Goal: Task Accomplishment & Management: Complete application form

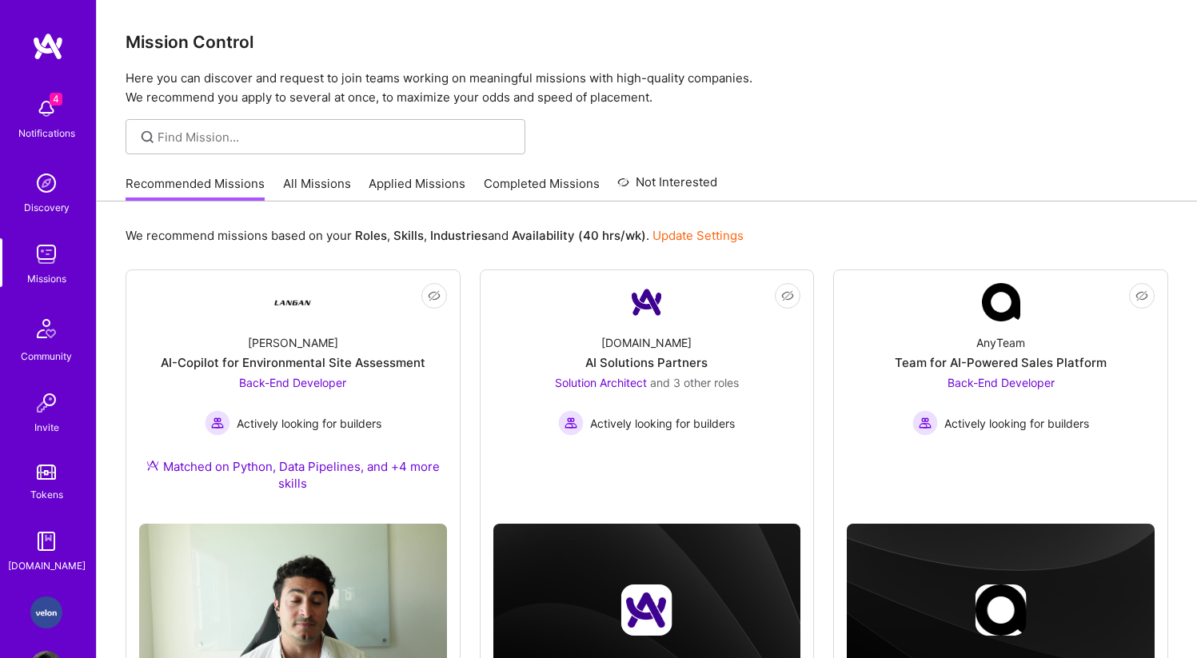
scroll to position [57, 0]
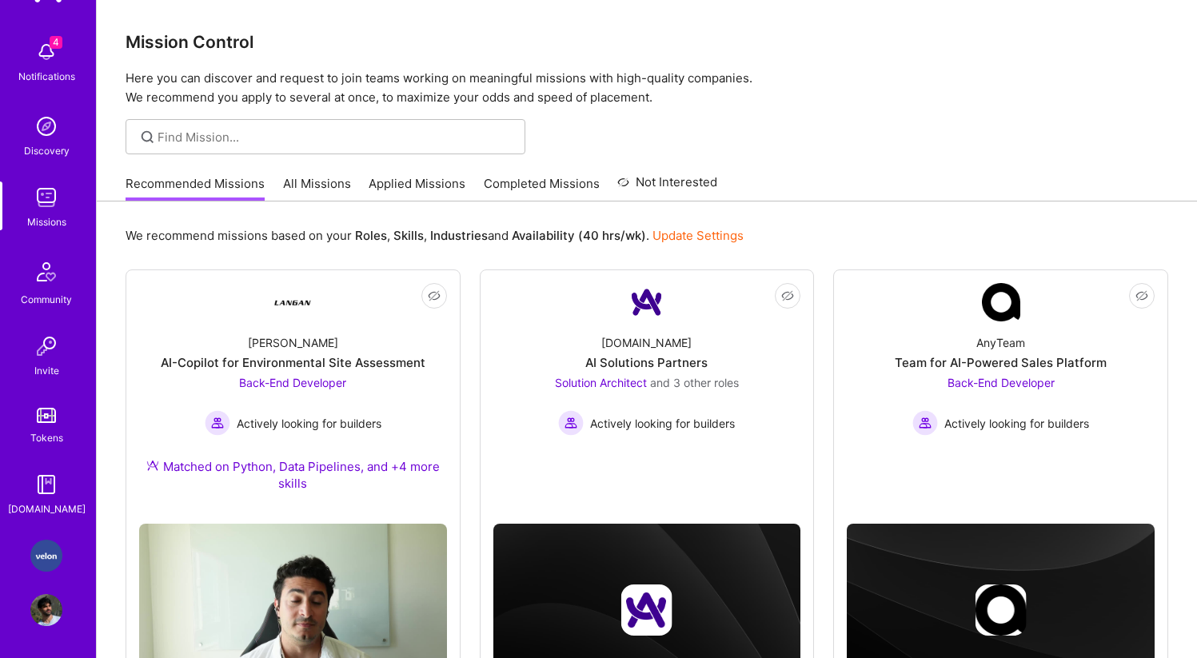
click at [40, 548] on img at bounding box center [46, 556] width 32 height 32
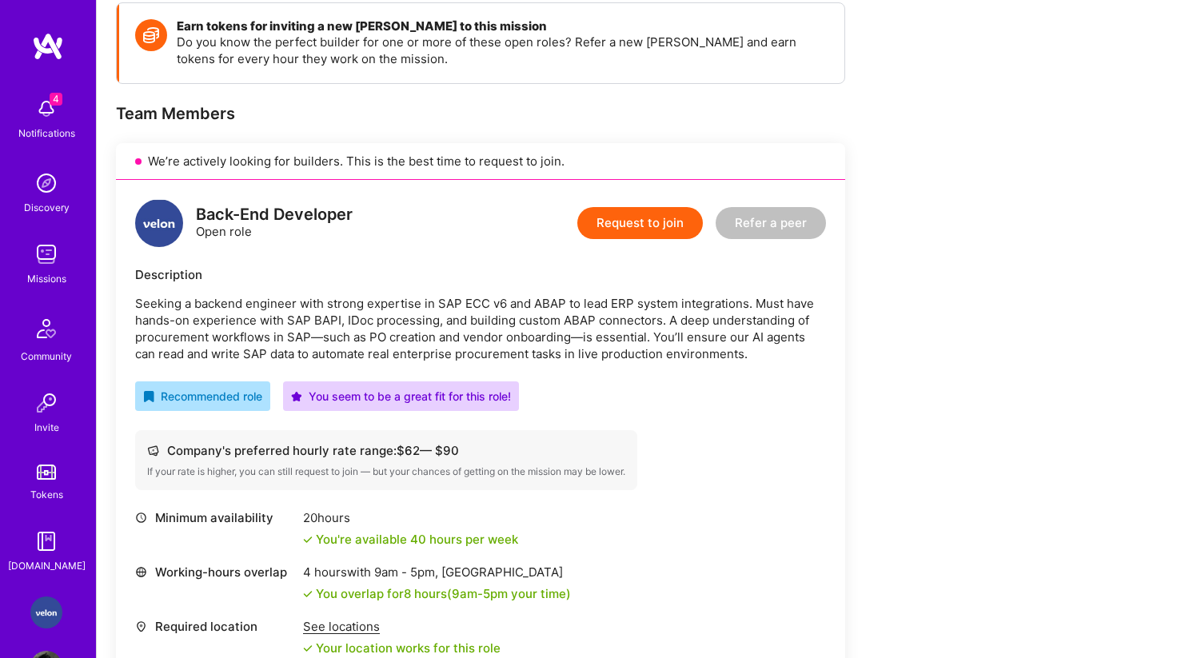
click at [50, 98] on span "4" at bounding box center [56, 99] width 13 height 13
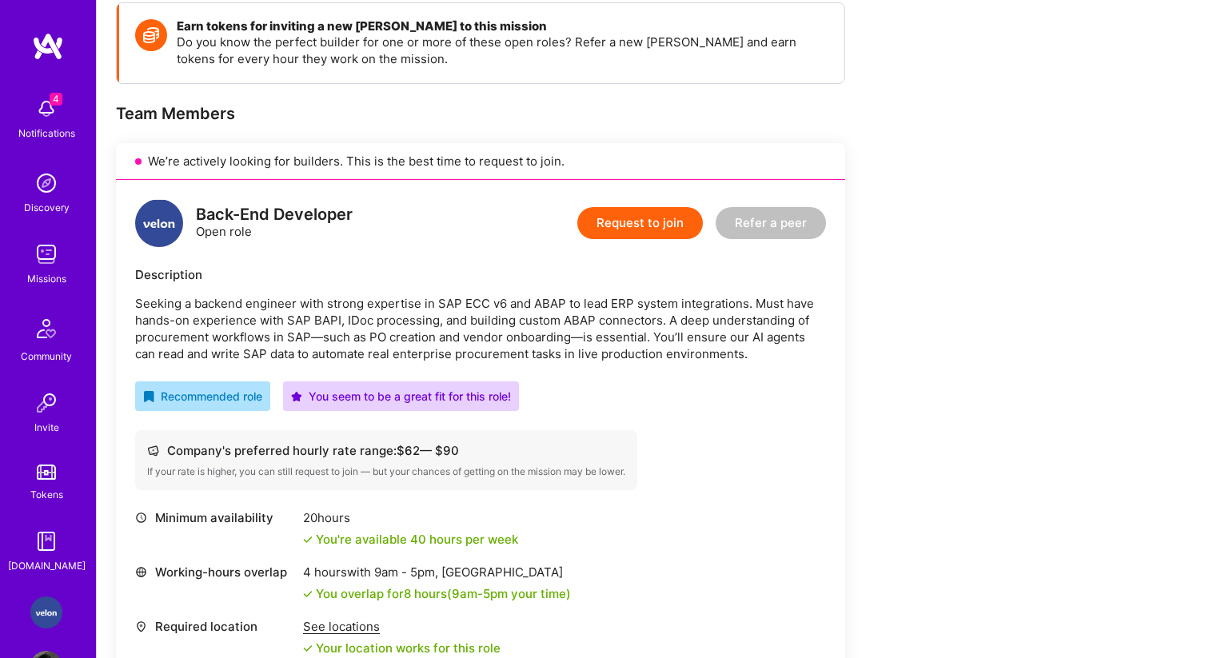
click at [40, 260] on img at bounding box center [46, 254] width 32 height 32
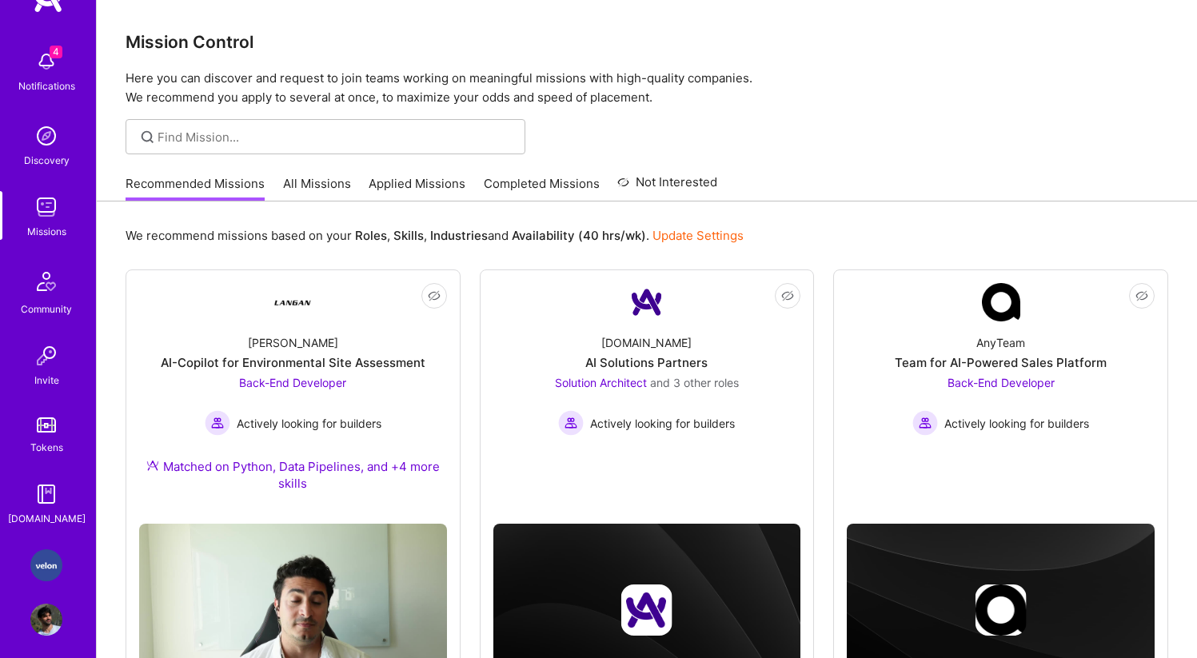
scroll to position [57, 0]
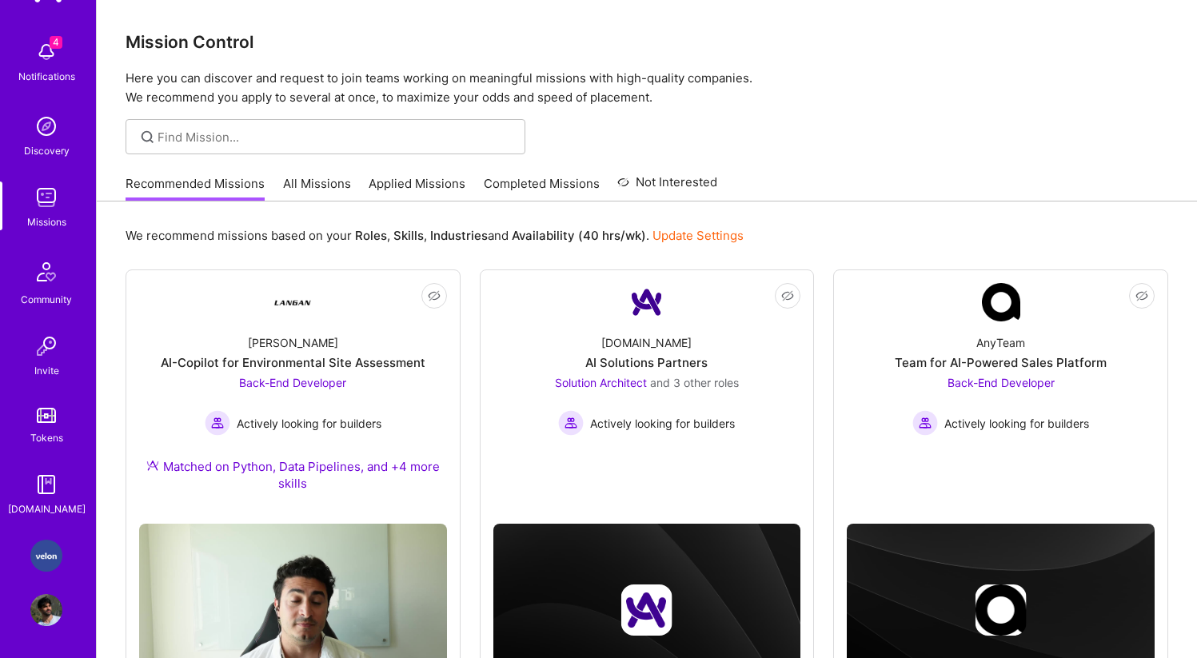
click at [46, 601] on img at bounding box center [46, 610] width 32 height 32
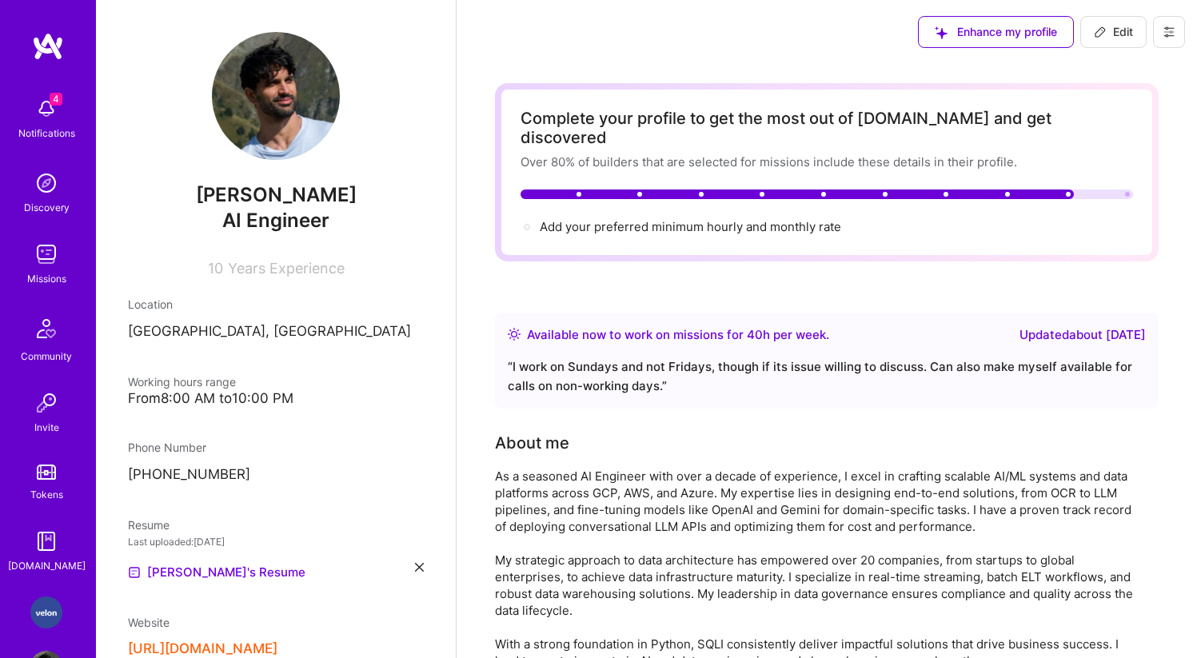
click at [46, 39] on img at bounding box center [48, 46] width 32 height 29
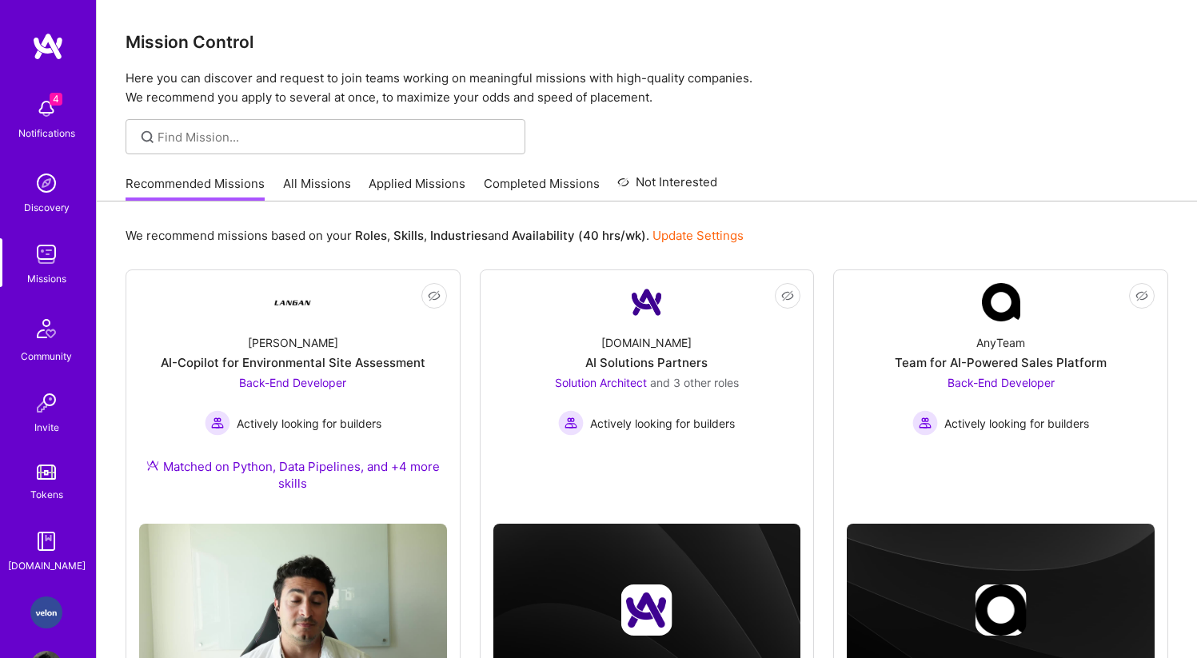
click at [46, 169] on img at bounding box center [46, 183] width 32 height 32
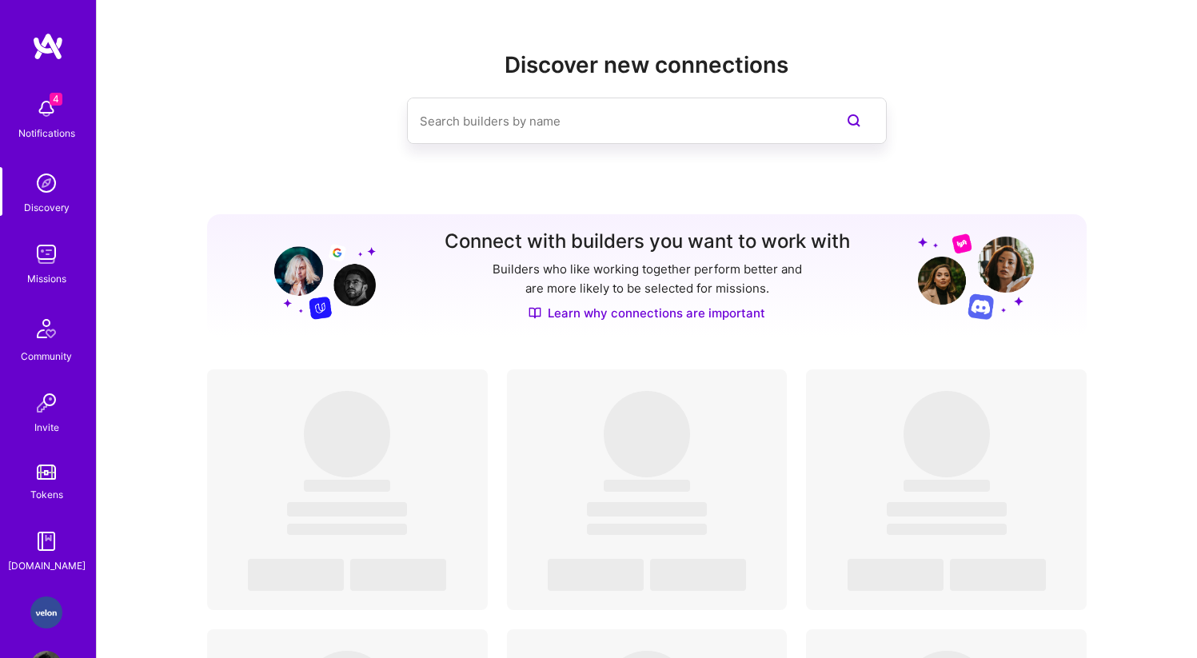
click at [47, 42] on img at bounding box center [48, 46] width 32 height 29
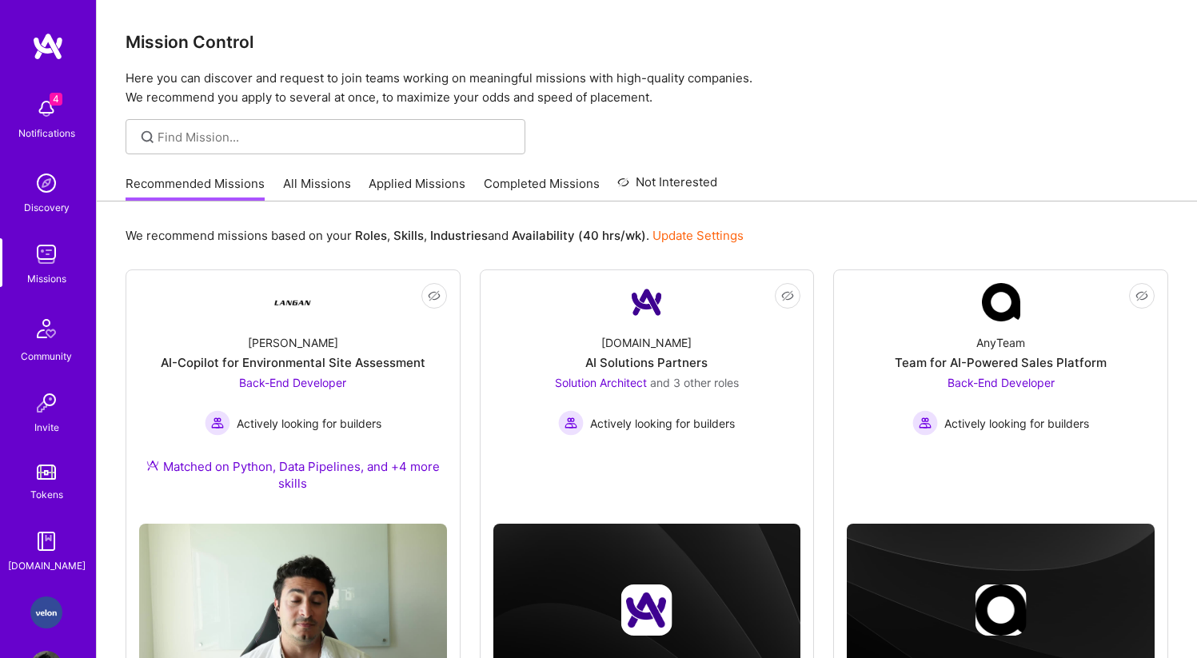
scroll to position [57, 0]
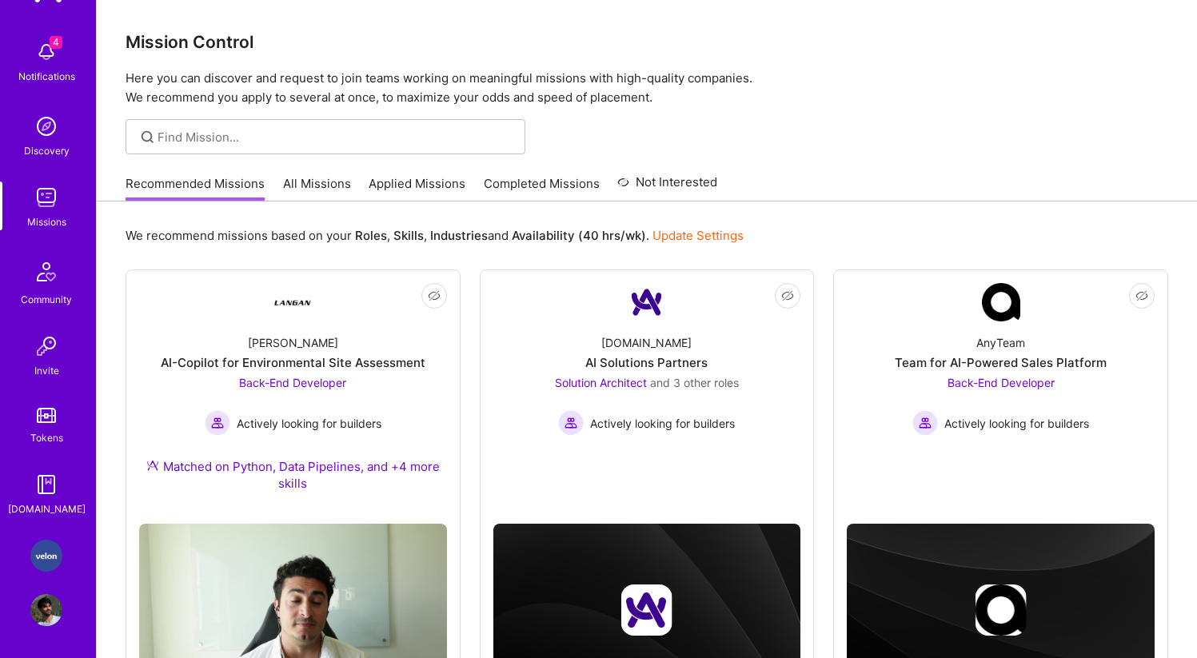
click at [41, 611] on img at bounding box center [46, 610] width 32 height 32
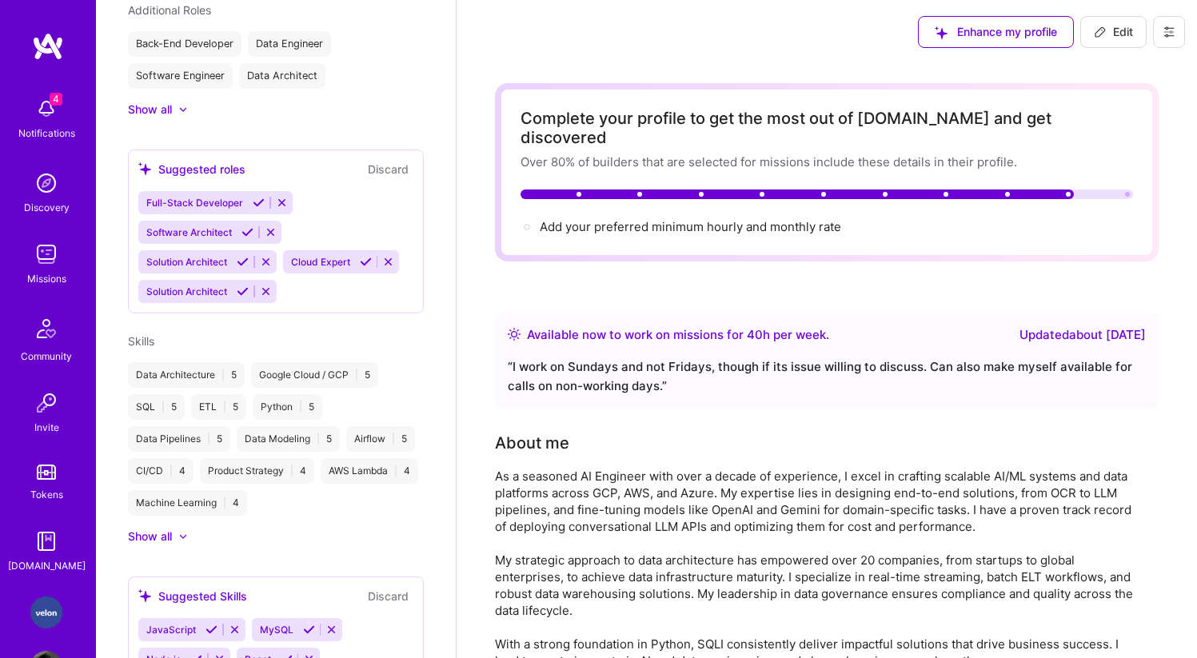
scroll to position [57, 0]
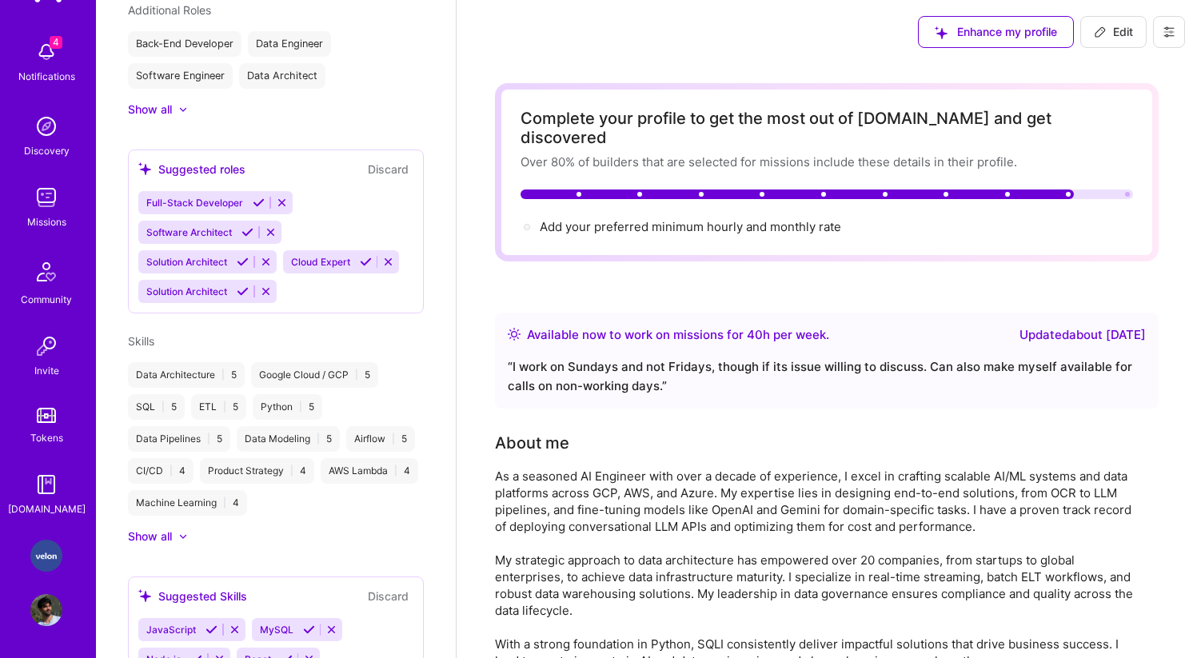
click at [33, 552] on img at bounding box center [46, 556] width 32 height 32
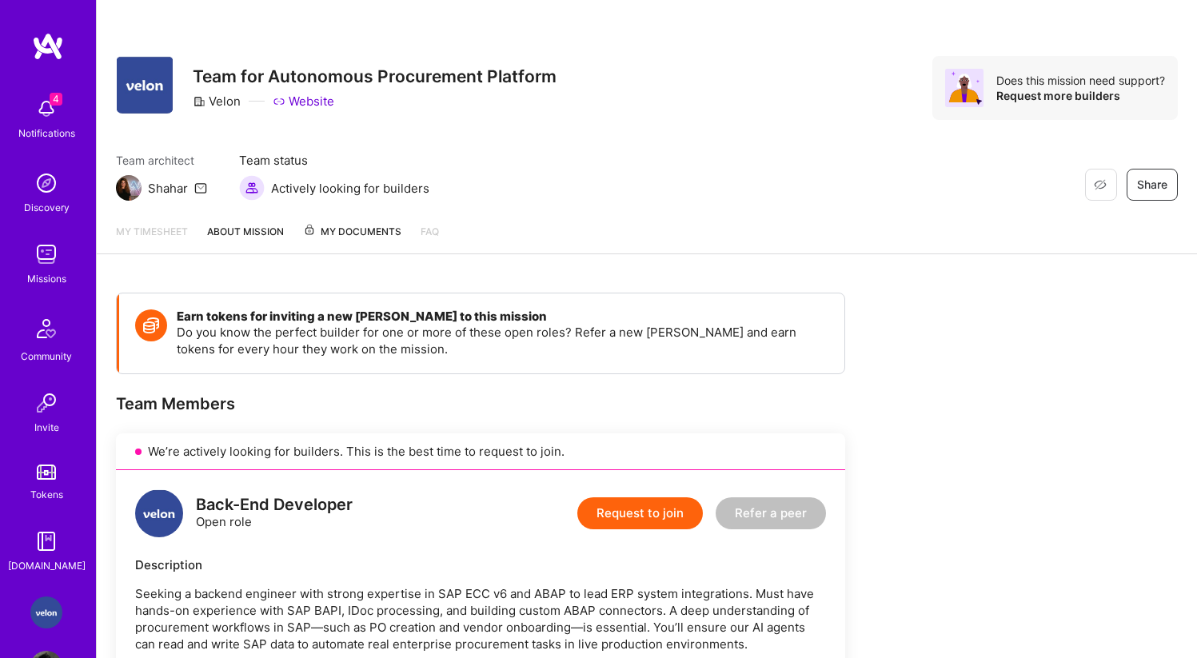
click at [338, 225] on span "My Documents" at bounding box center [352, 232] width 98 height 18
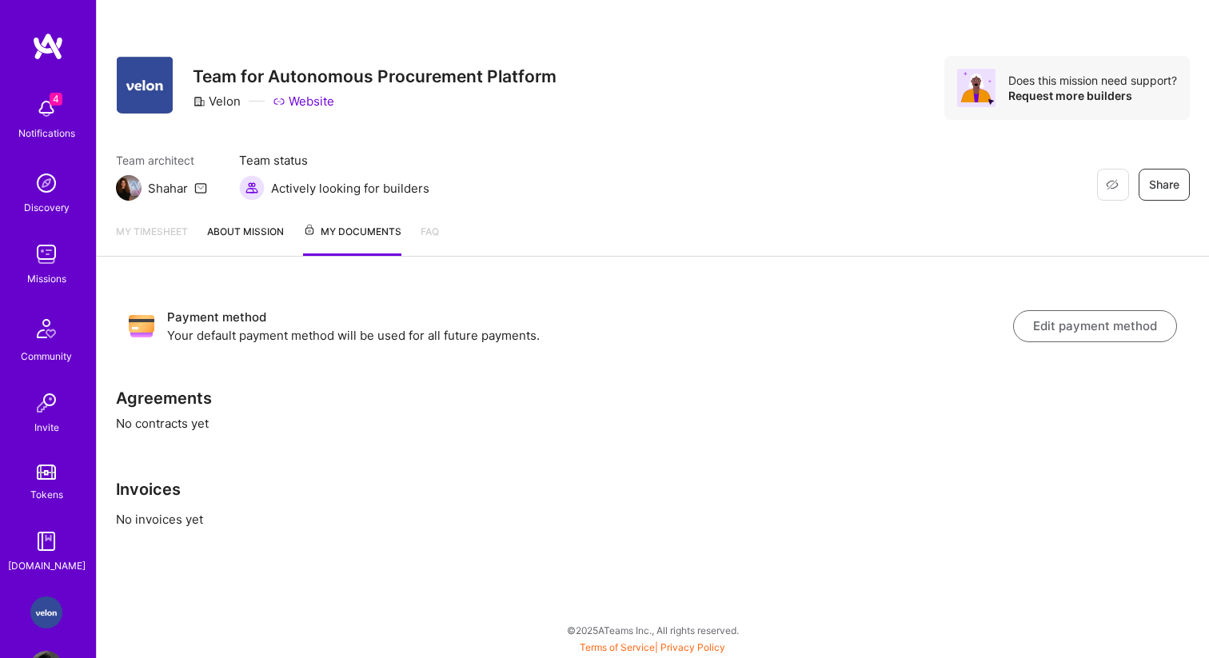
click at [248, 237] on link "About Mission" at bounding box center [245, 239] width 77 height 33
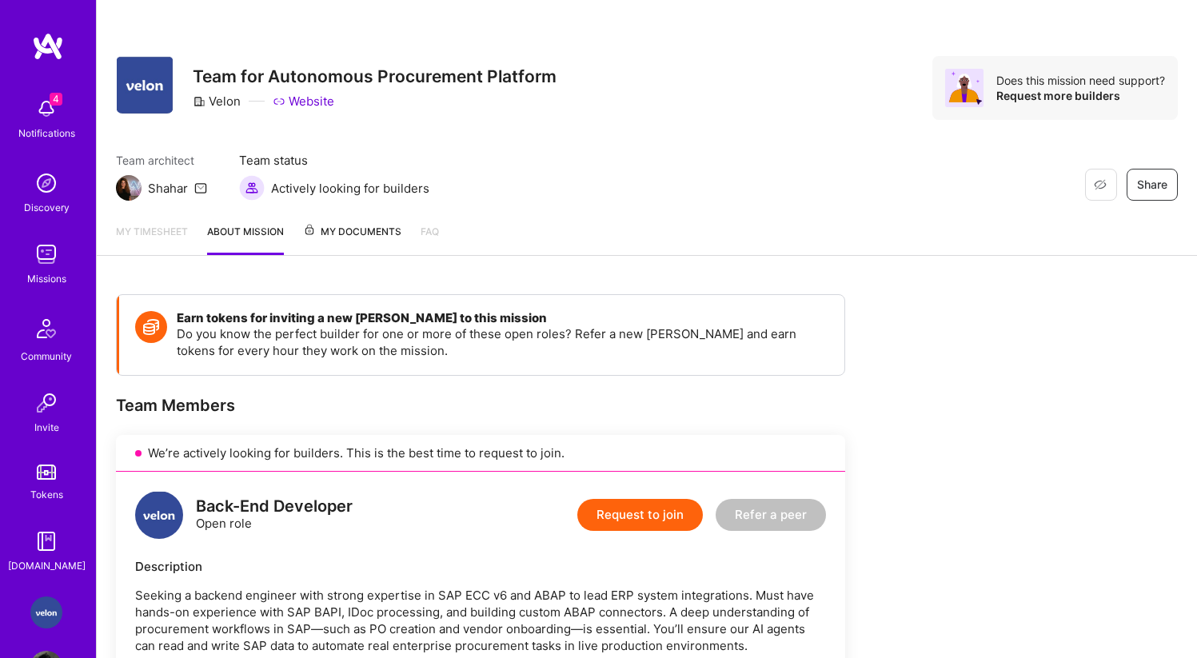
click at [353, 234] on span "My Documents" at bounding box center [352, 232] width 98 height 18
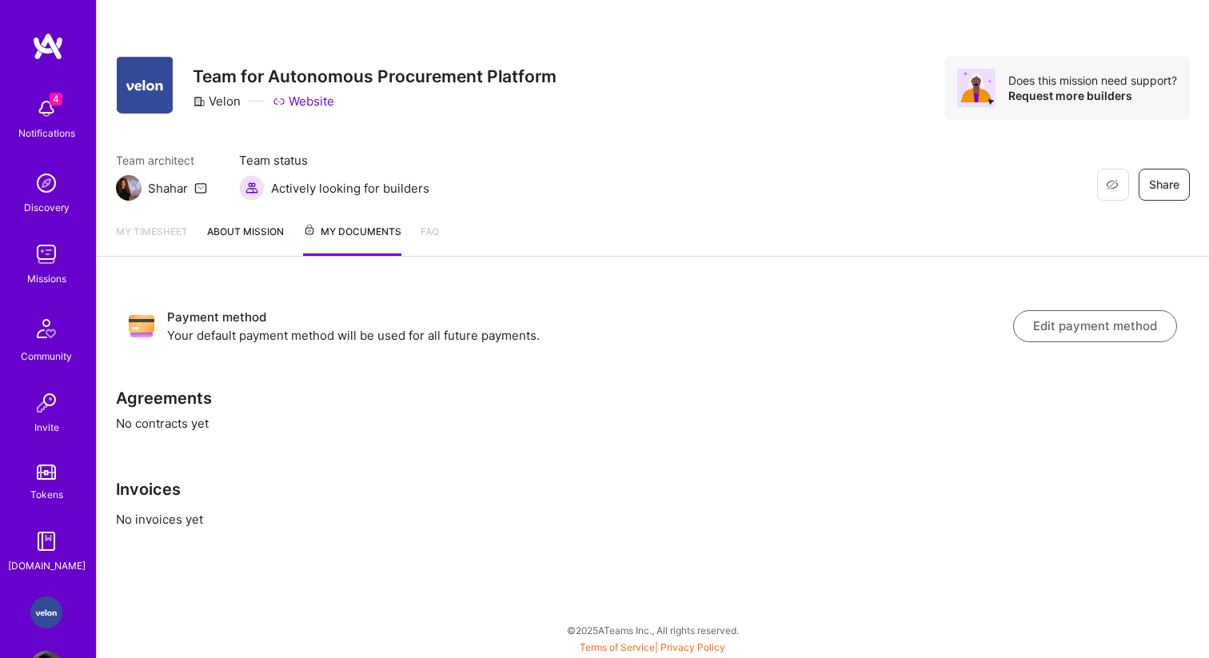
click at [1121, 318] on button "Edit payment method" at bounding box center [1095, 326] width 164 height 32
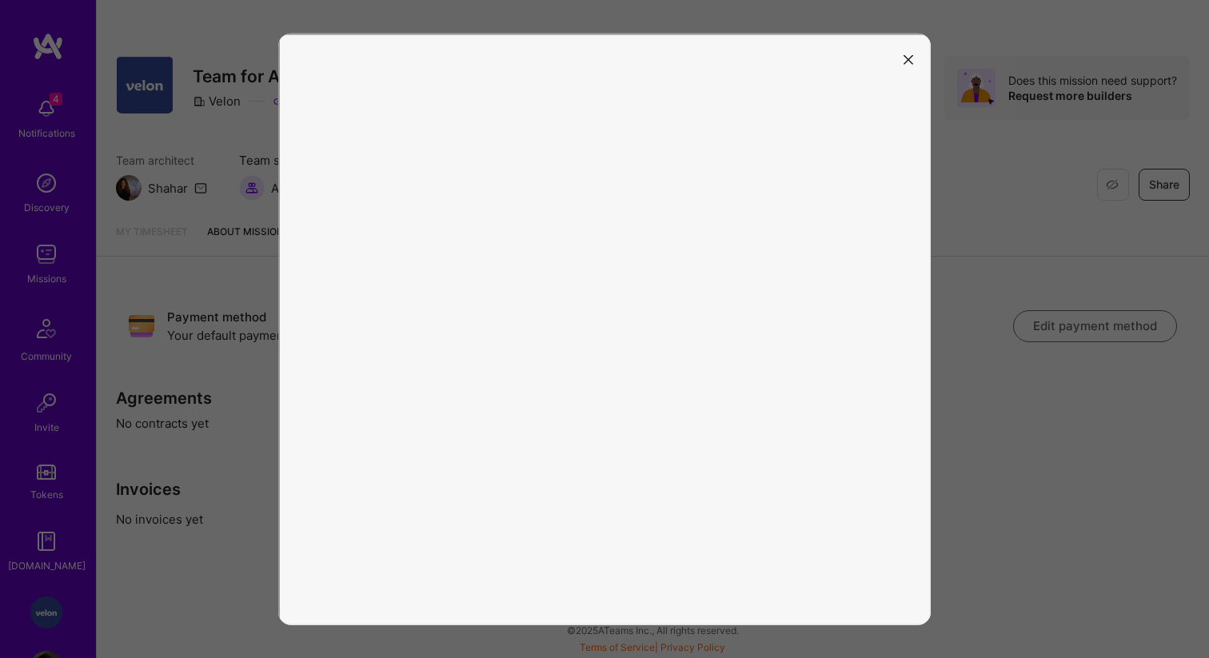
click at [906, 63] on icon "modal" at bounding box center [908, 60] width 10 height 10
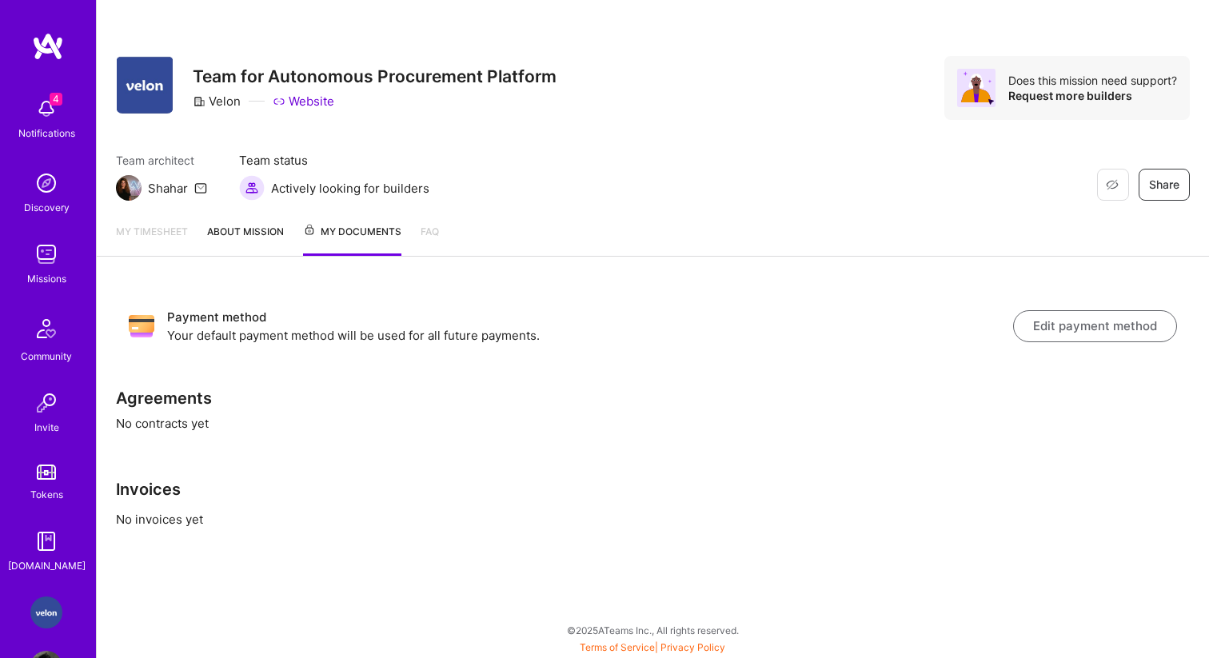
click at [364, 233] on span "My Documents" at bounding box center [352, 232] width 98 height 18
click at [359, 235] on span "My Documents" at bounding box center [352, 232] width 98 height 18
click at [270, 232] on link "About Mission" at bounding box center [245, 239] width 77 height 33
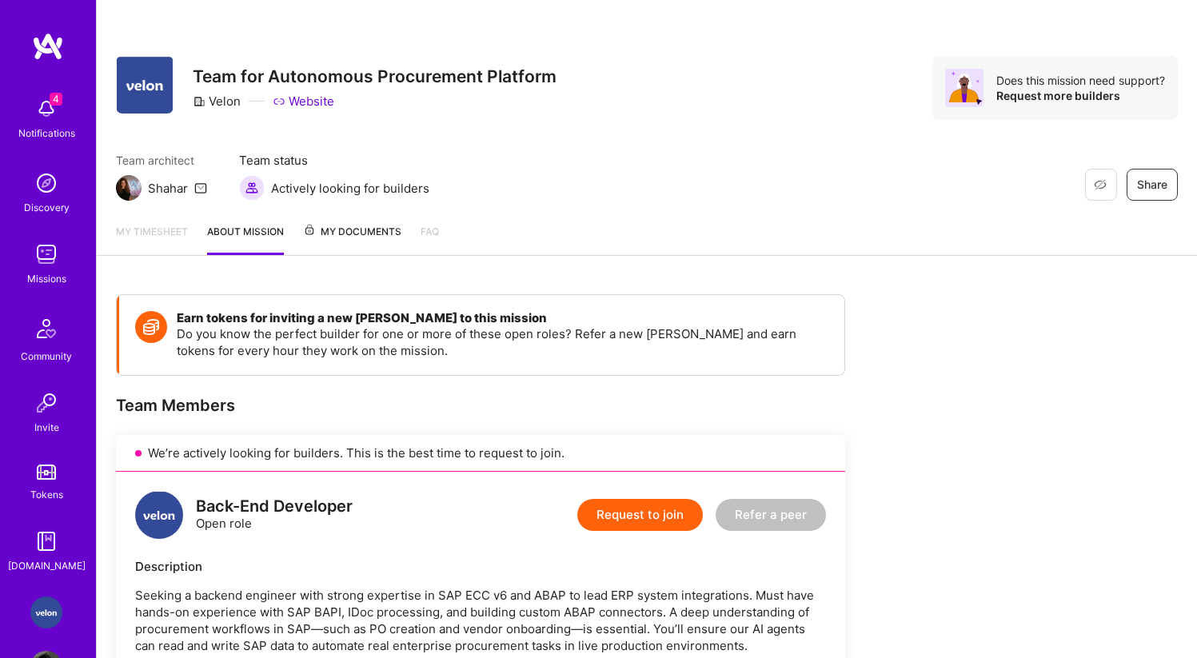
click at [329, 233] on span "My Documents" at bounding box center [352, 232] width 98 height 18
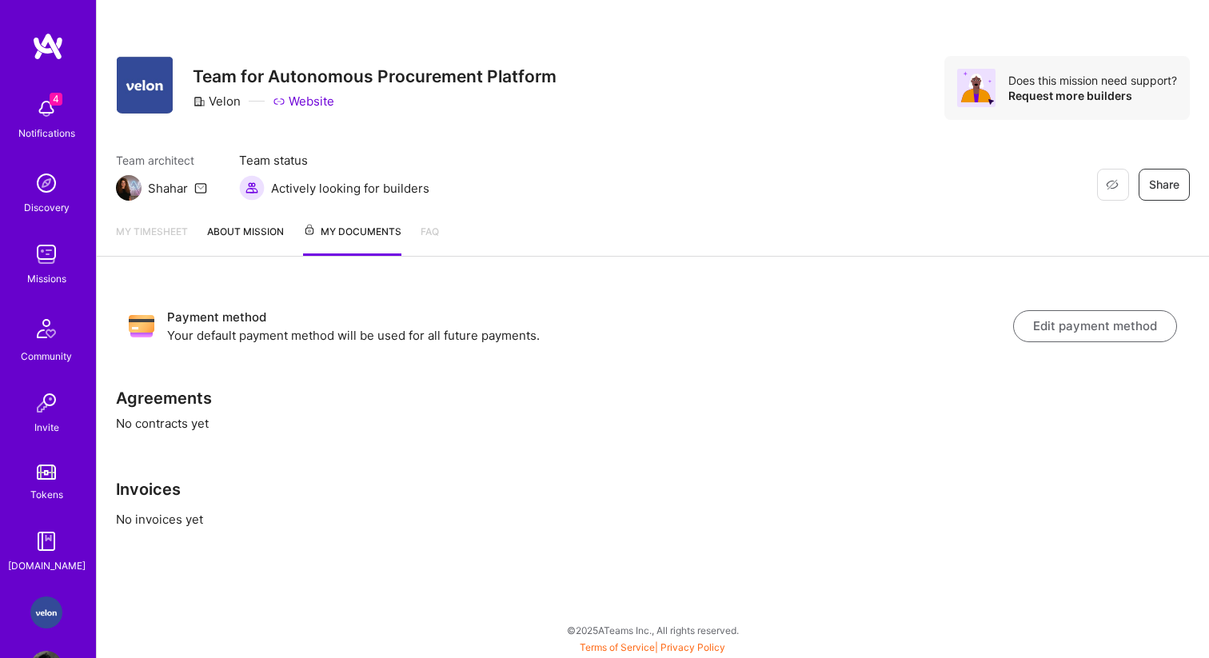
click at [1106, 336] on button "Edit payment method" at bounding box center [1095, 326] width 164 height 32
click at [1116, 335] on button "Edit payment method" at bounding box center [1095, 326] width 164 height 32
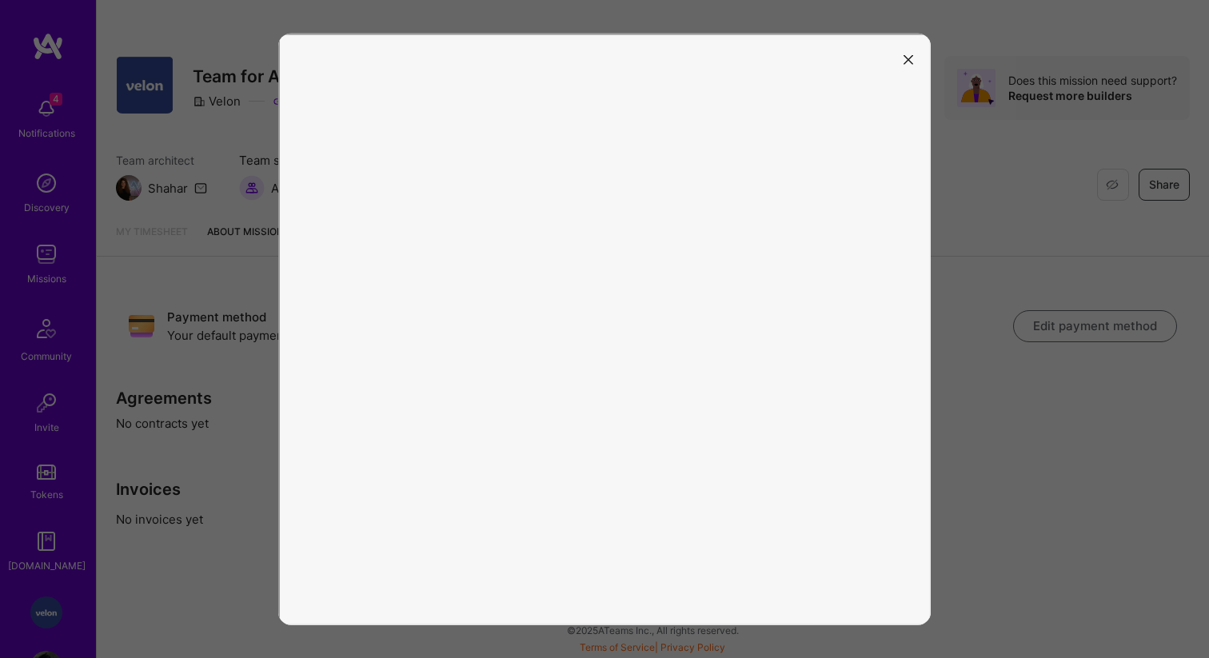
click at [907, 58] on icon "modal" at bounding box center [908, 60] width 10 height 10
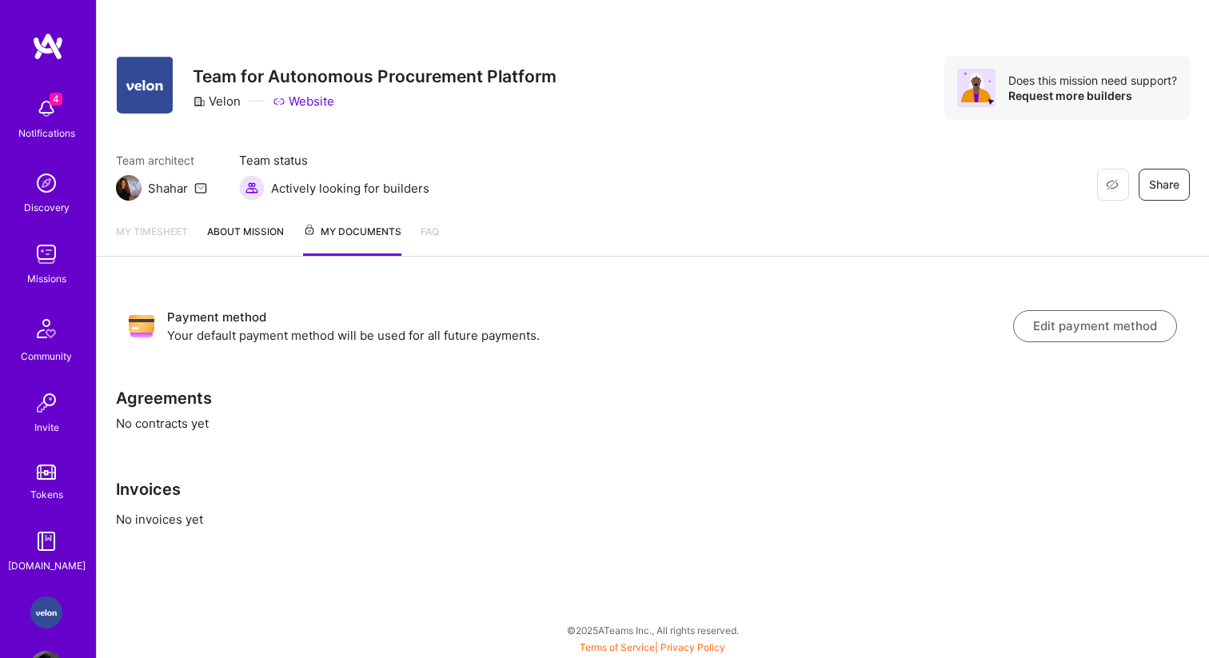
click at [174, 416] on div "Payment method Your default payment method will be used for all future payments…" at bounding box center [653, 427] width 1112 height 302
click at [171, 524] on p "No invoices yet" at bounding box center [652, 519] width 1073 height 17
click at [163, 424] on div "Payment method Your default payment method will be used for all future payments…" at bounding box center [653, 427] width 1112 height 302
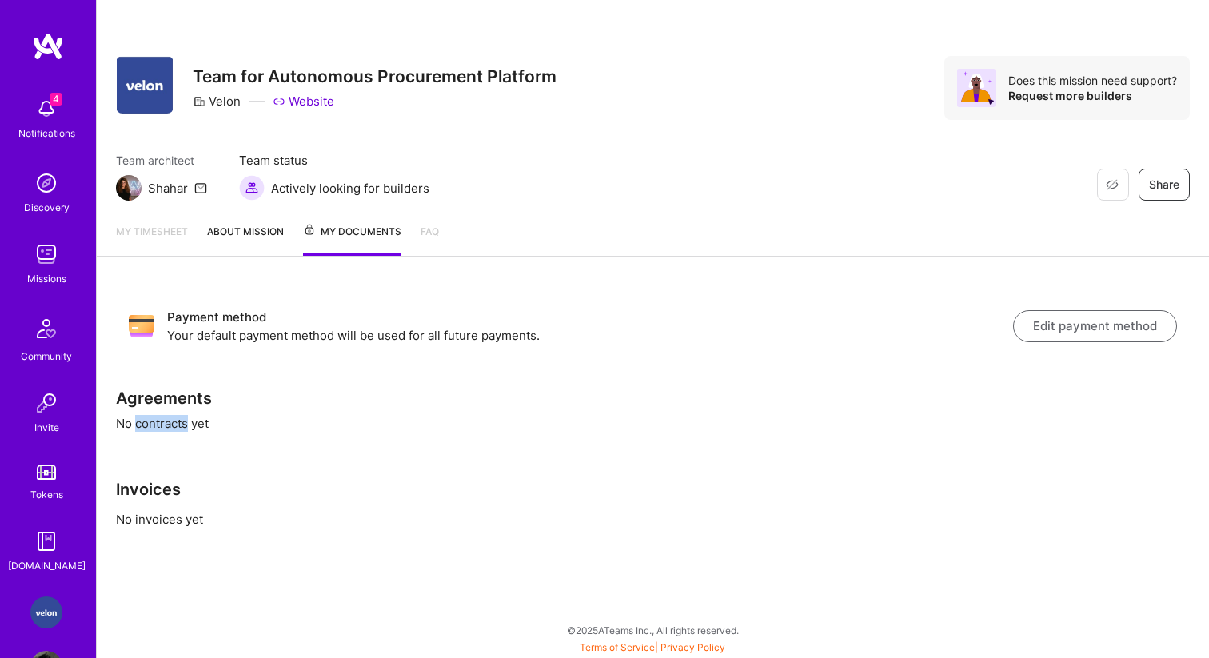
click at [163, 424] on div "Payment method Your default payment method will be used for all future payments…" at bounding box center [653, 427] width 1112 height 302
click at [237, 227] on link "About Mission" at bounding box center [245, 239] width 77 height 33
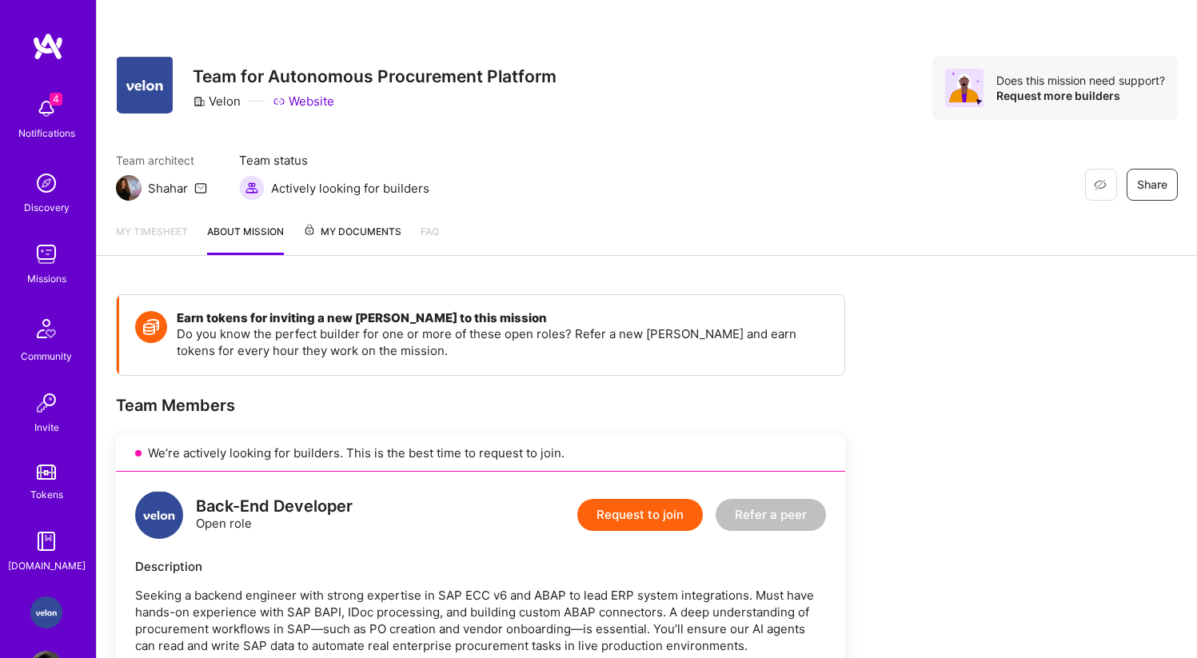
click at [426, 231] on link "FAQ" at bounding box center [429, 239] width 18 height 32
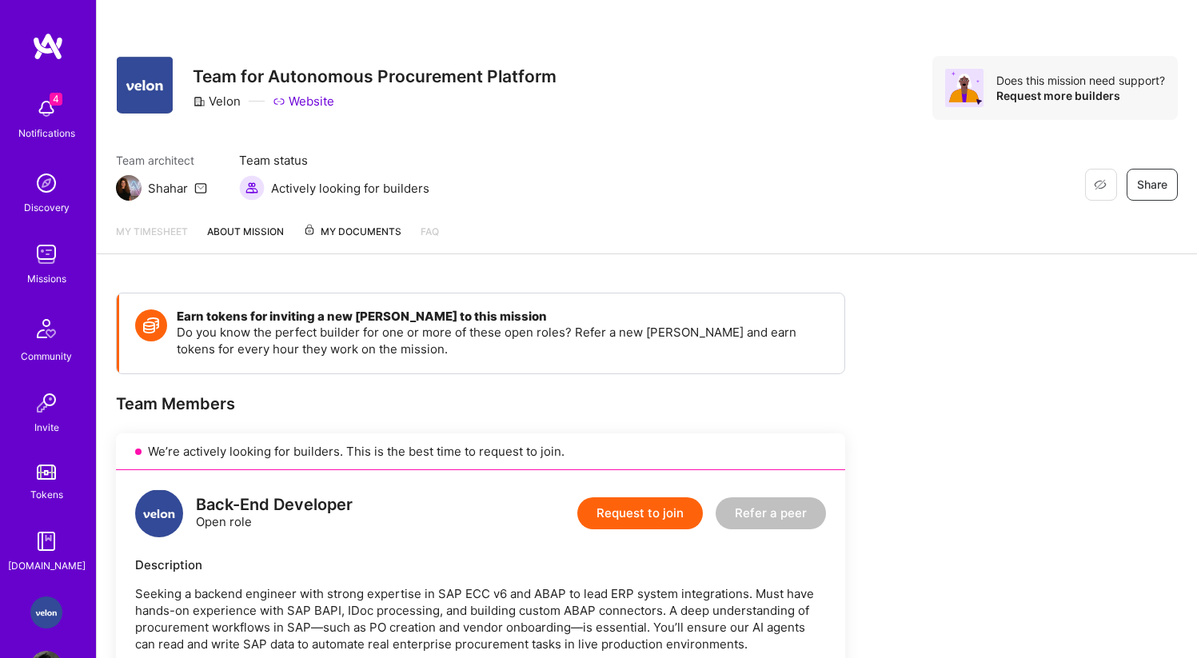
click at [348, 233] on span "My Documents" at bounding box center [352, 232] width 98 height 18
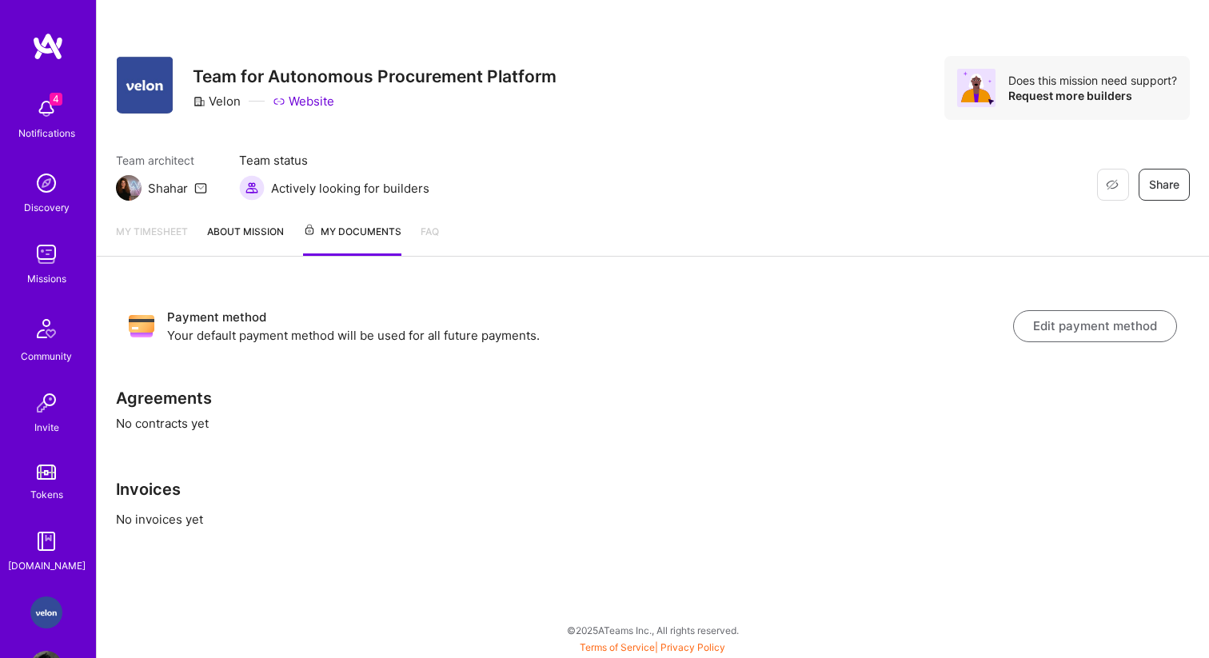
click at [172, 233] on link "My timesheet" at bounding box center [152, 239] width 72 height 33
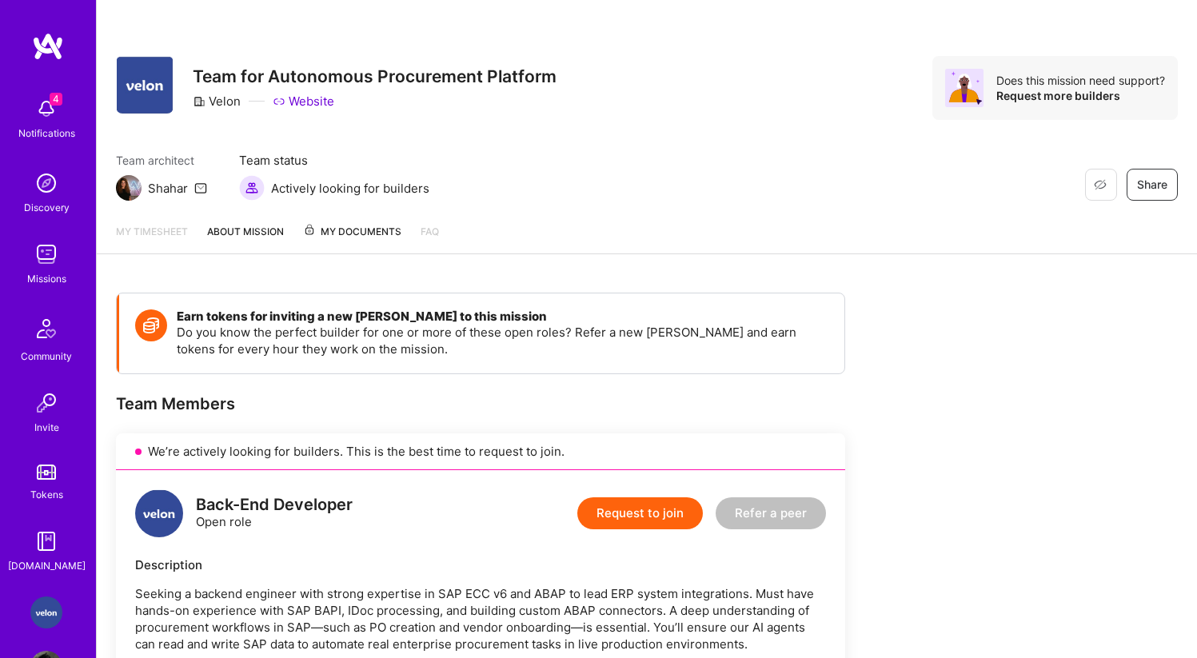
click at [172, 233] on link "My timesheet" at bounding box center [152, 238] width 72 height 30
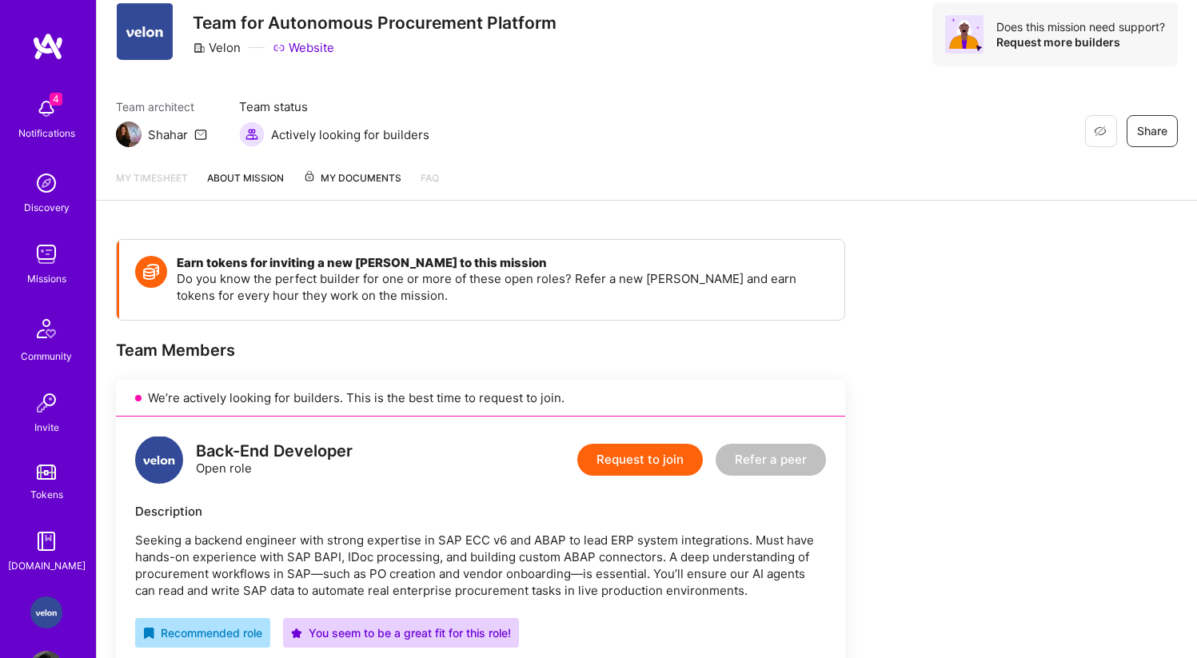
scroll to position [33, 0]
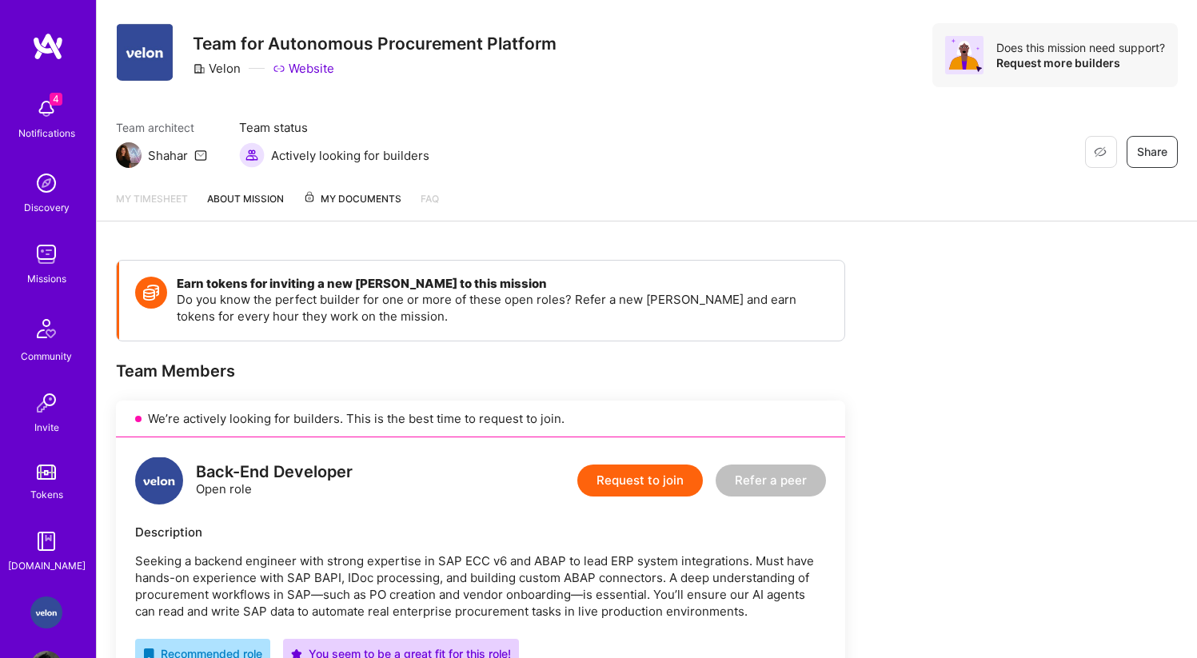
click at [146, 210] on link "My timesheet" at bounding box center [152, 205] width 72 height 30
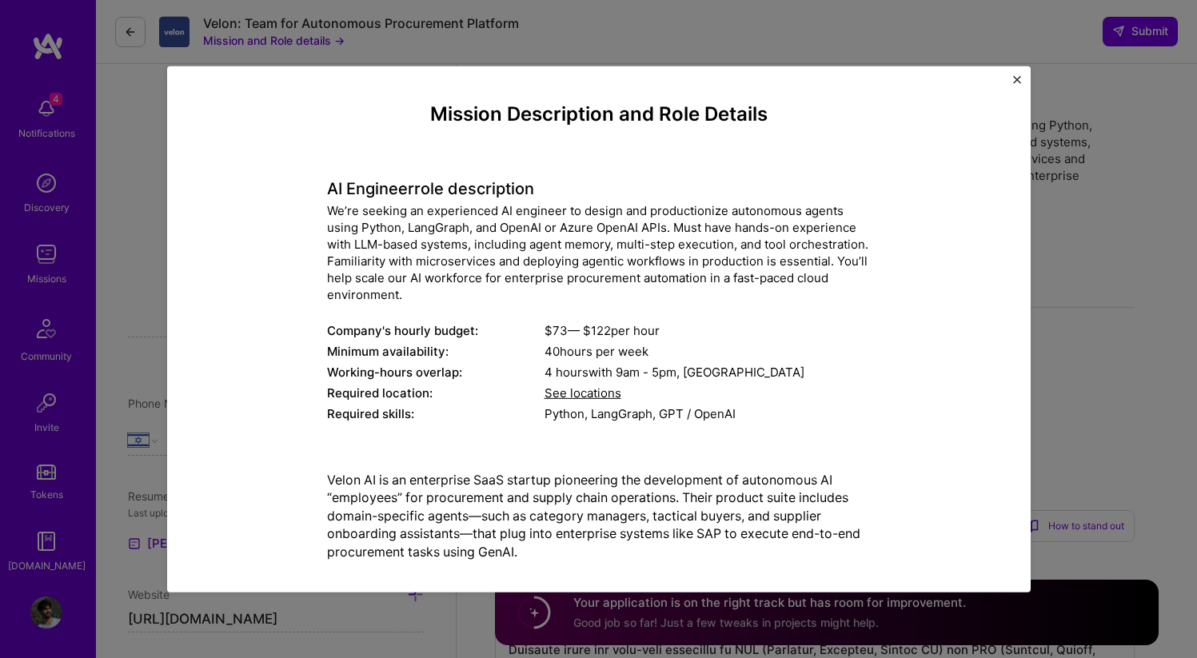
select select "IL"
